Goal: Use online tool/utility: Utilize a website feature to perform a specific function

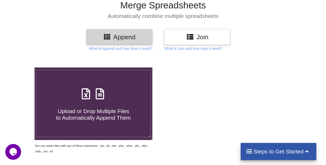
scroll to position [44, 0]
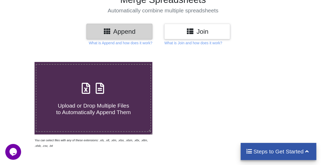
click at [102, 96] on div "Upload or Drop Multiple Files to Automatically Append Them" at bounding box center [93, 98] width 114 height 36
click at [21, 62] on input "Upload or Drop Multiple Files to Automatically Append Them" at bounding box center [21, 62] width 0 height 0
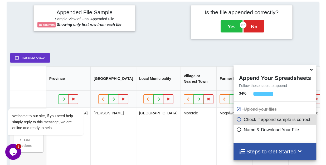
scroll to position [237, 0]
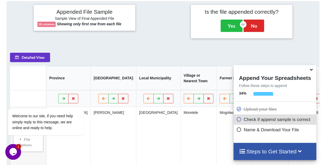
click at [312, 69] on icon at bounding box center [312, 68] width 6 height 5
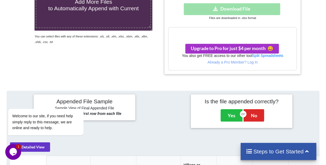
scroll to position [92, 0]
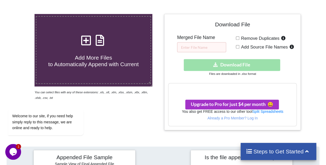
click at [132, 54] on h4 "Add More Files to Automatically Append with Current" at bounding box center [93, 58] width 114 height 20
click at [21, 14] on input "Add More Files to Automatically Append with Current" at bounding box center [21, 14] width 0 height 0
type input "C:\fakepath\DRSM SPREADSHEET [DATE].xlsx"
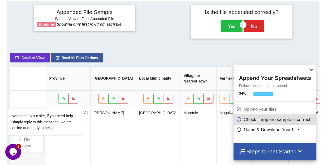
scroll to position [237, 0]
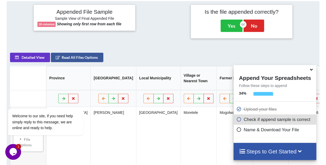
click at [312, 70] on icon at bounding box center [312, 68] width 6 height 5
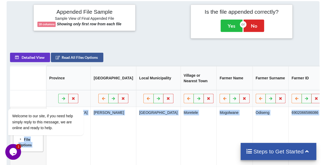
drag, startPoint x: 326, startPoint y: 90, endPoint x: 335, endPoint y: 126, distance: 37.1
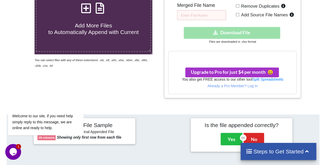
scroll to position [106, 0]
